Goal: Check status: Check status

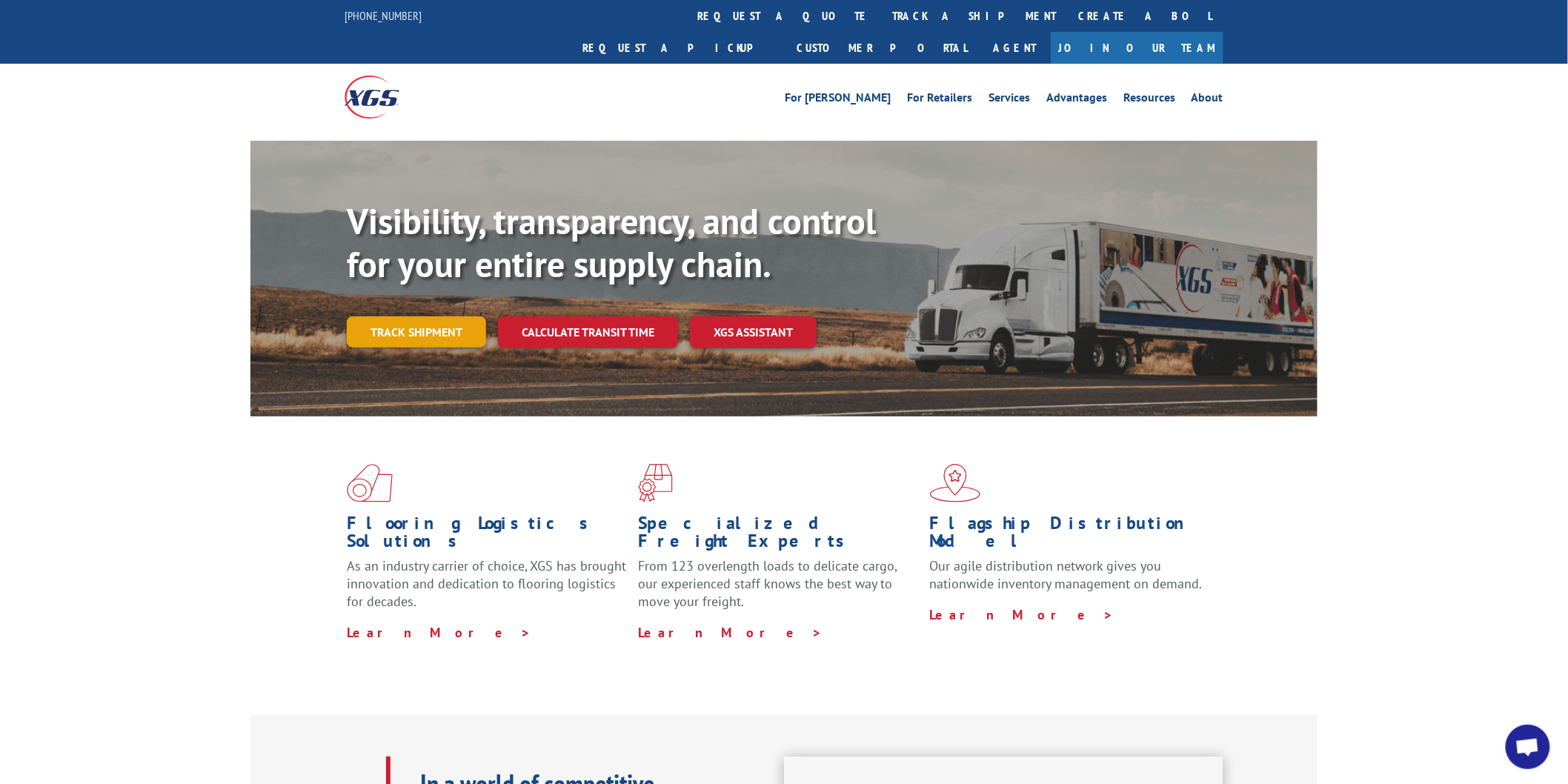
click at [401, 317] on link "Track shipment" at bounding box center [416, 332] width 139 height 32
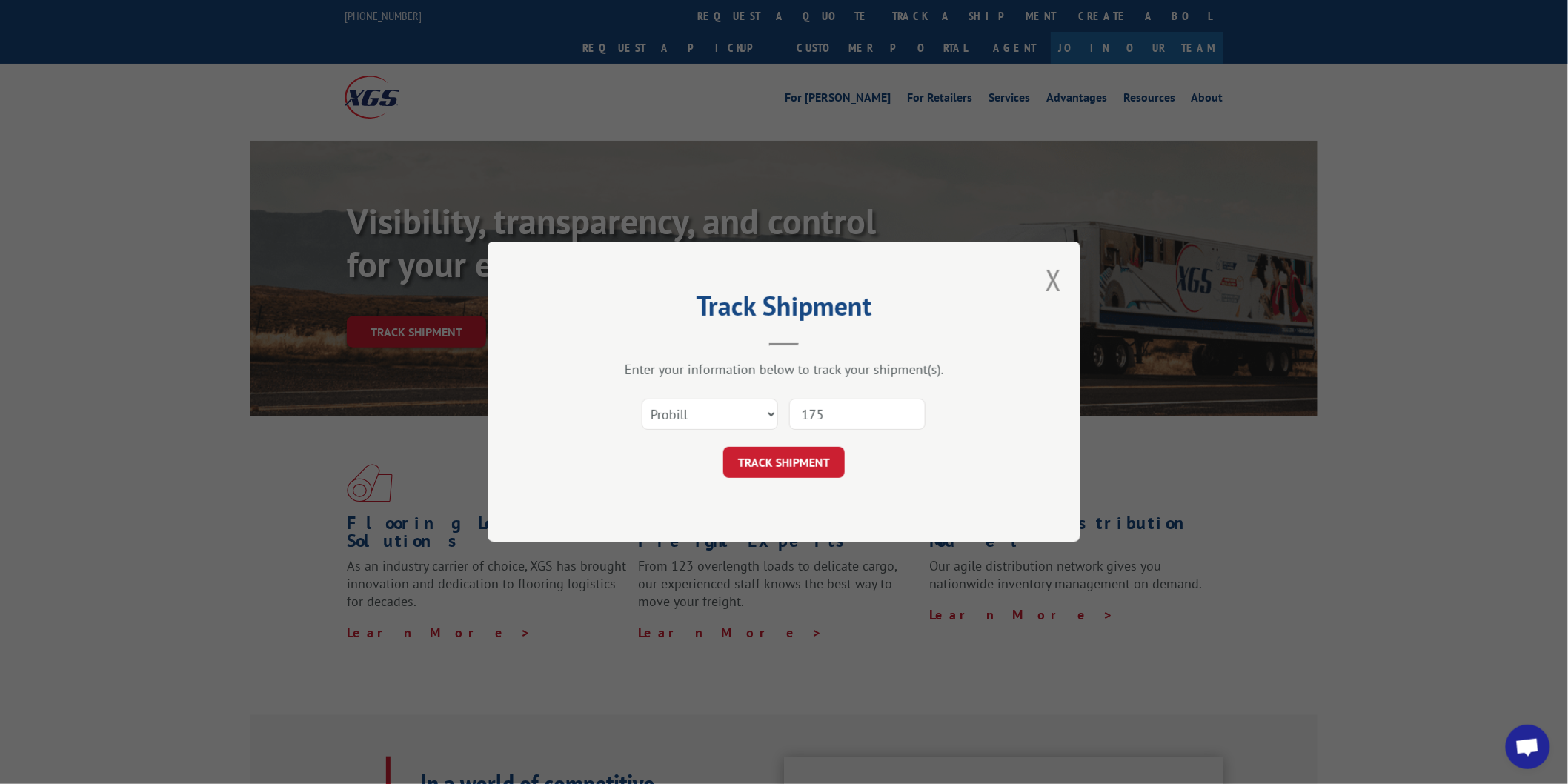
click at [837, 412] on input "175" at bounding box center [857, 415] width 137 height 32
drag, startPoint x: 837, startPoint y: 412, endPoint x: 773, endPoint y: 402, distance: 64.8
click at [773, 403] on div "Select category... Probill BOL PO 175" at bounding box center [784, 415] width 444 height 49
type input "814943"
click at [818, 456] on button "TRACK SHIPMENT" at bounding box center [784, 463] width 121 height 32
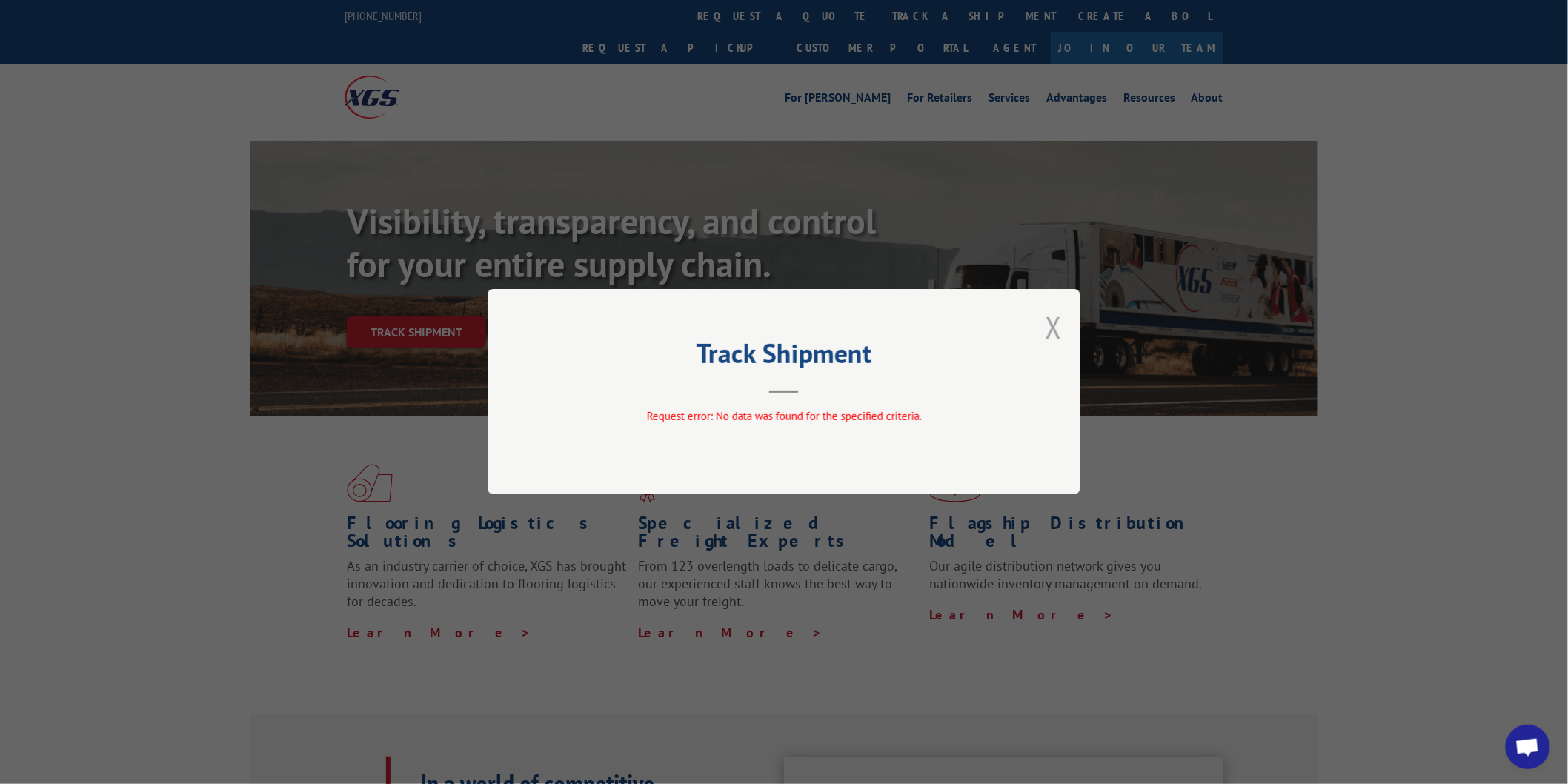
click at [1061, 327] on button "Close modal" at bounding box center [1053, 327] width 16 height 40
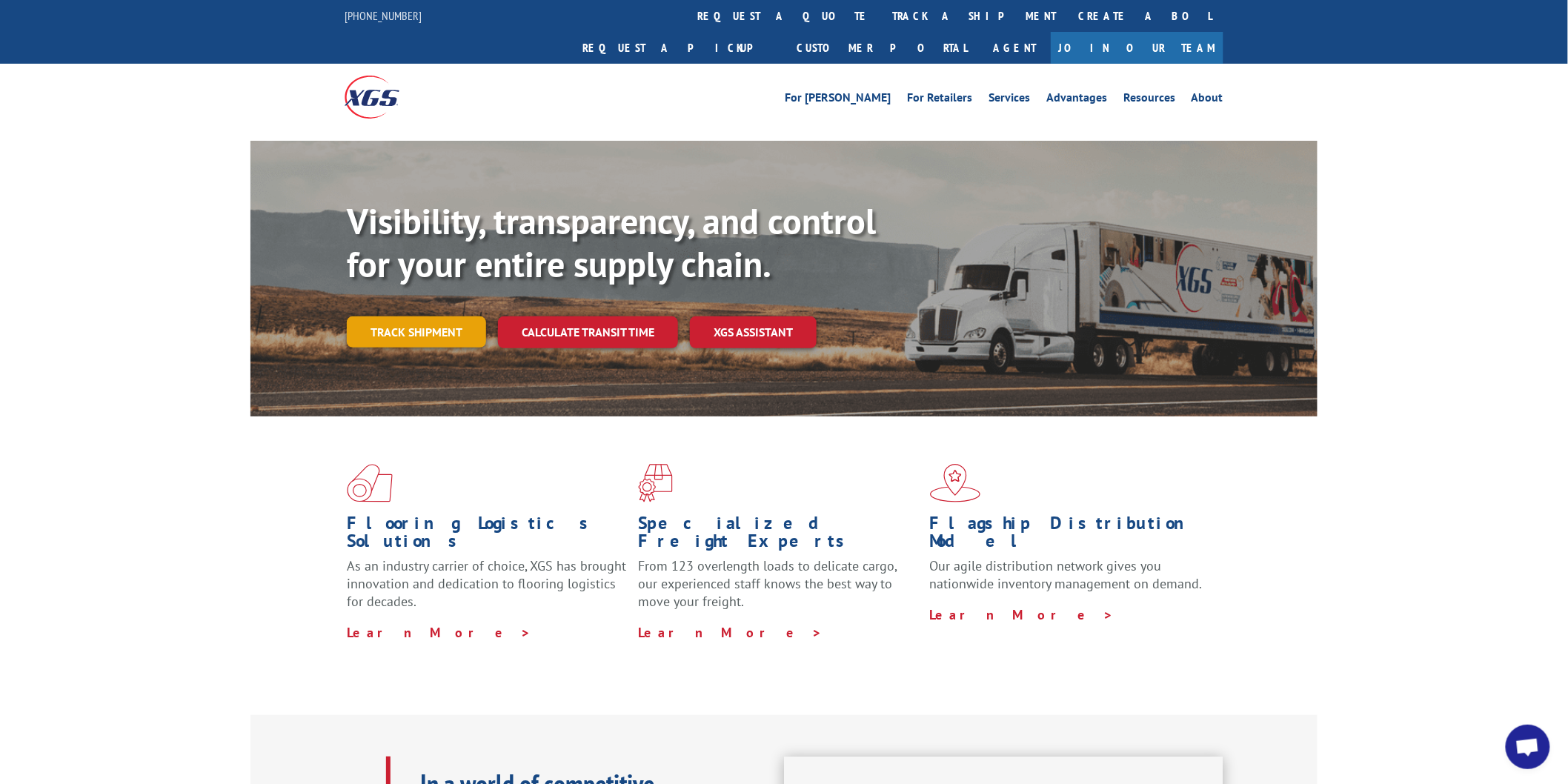
click at [398, 317] on link "Track shipment" at bounding box center [416, 332] width 139 height 32
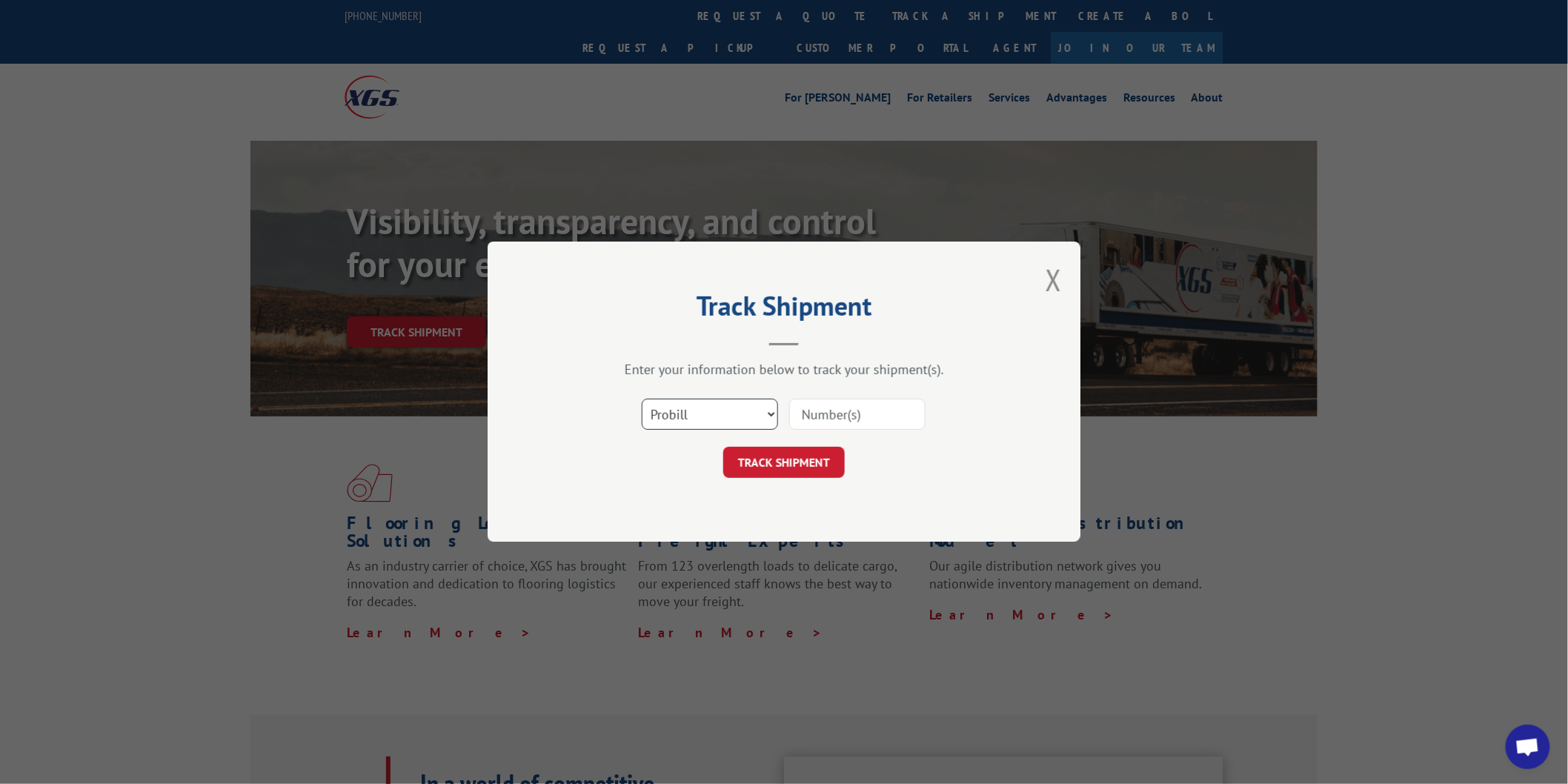
click at [709, 412] on select "Select category... Probill BOL PO" at bounding box center [709, 415] width 137 height 32
select select "bol"
click at [641, 399] on select "Select category... Probill BOL PO" at bounding box center [709, 415] width 137 height 32
click at [860, 411] on input at bounding box center [857, 415] width 137 height 32
type input "814943"
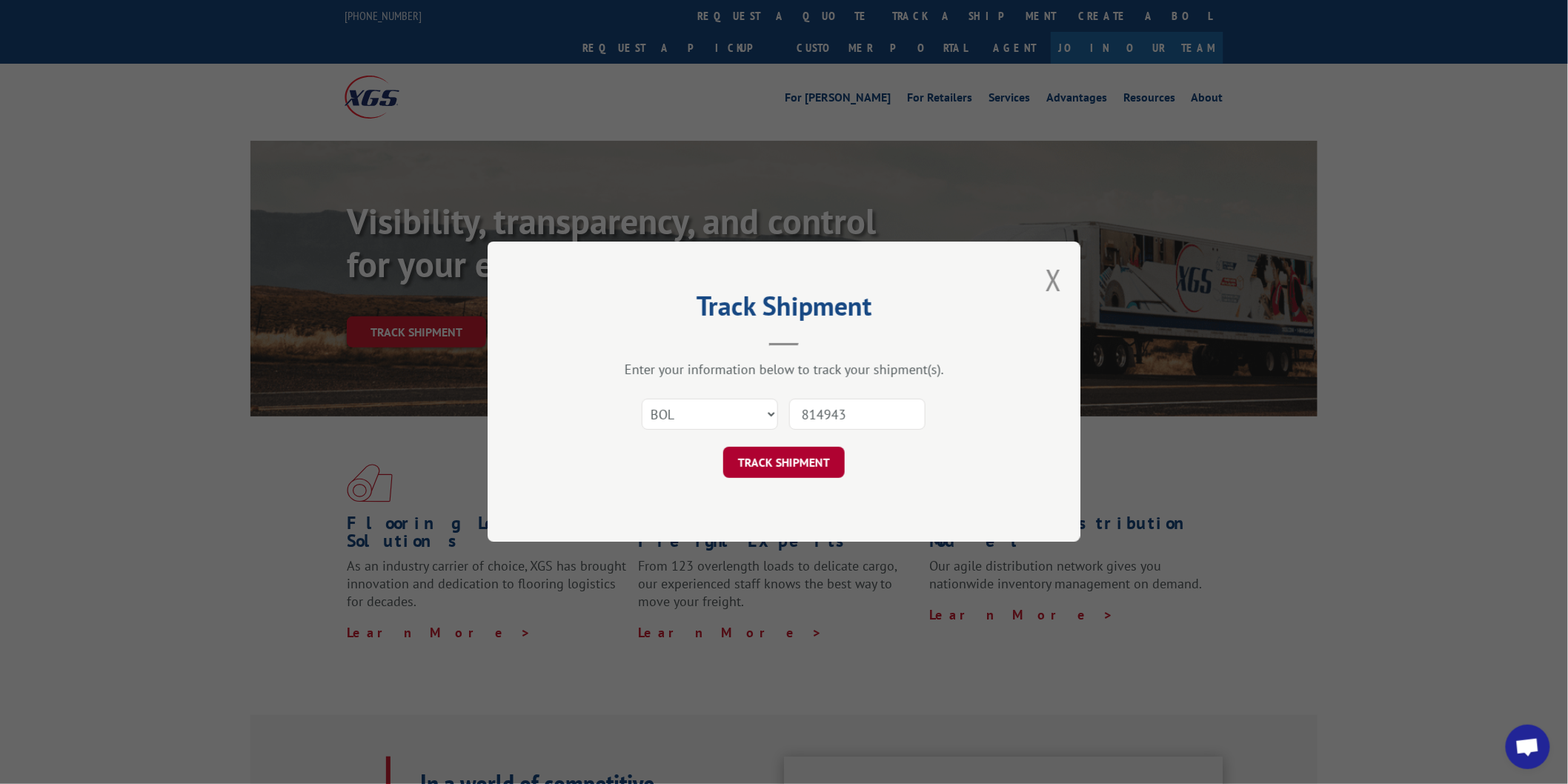
click at [797, 462] on button "TRACK SHIPMENT" at bounding box center [784, 463] width 121 height 32
